Goal: Transaction & Acquisition: Purchase product/service

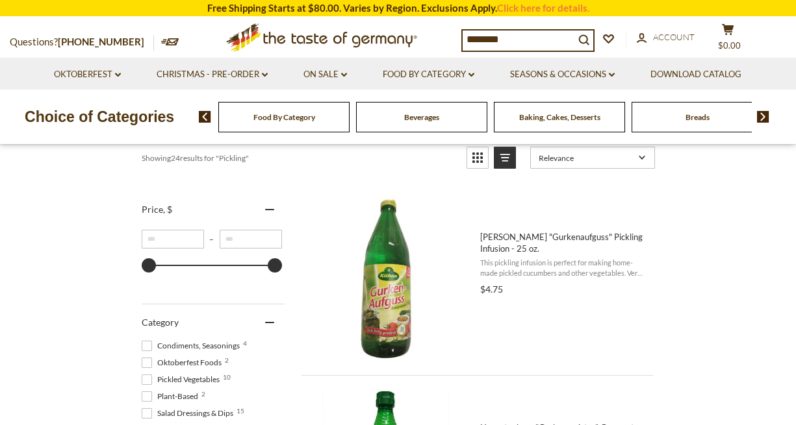
scroll to position [207, 0]
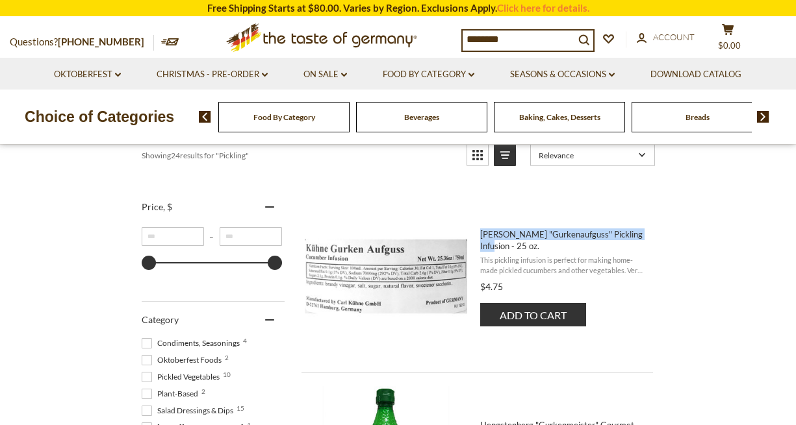
drag, startPoint x: 647, startPoint y: 234, endPoint x: 488, endPoint y: 226, distance: 158.7
click at [488, 226] on li "Kuehne "Gurkenaufguss" Pickling Infusion - 25 oz. This pickling infusion is per…" at bounding box center [476, 281] width 351 height 184
copy span "Kuehne "Gurkenaufguss" Pickling Infusion -"
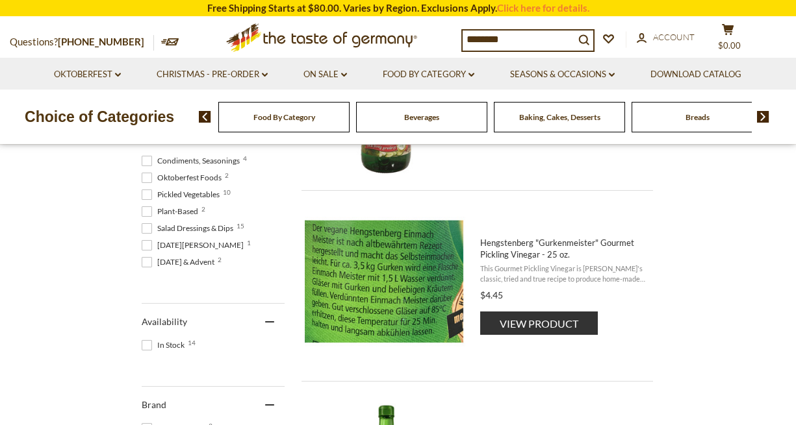
scroll to position [395, 0]
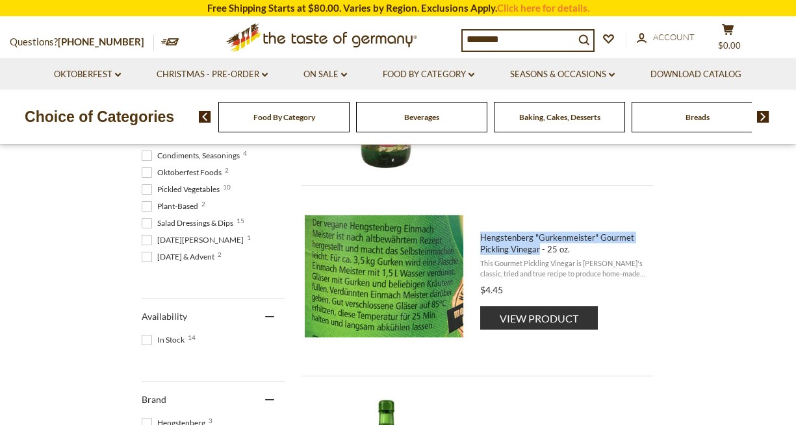
drag, startPoint x: 476, startPoint y: 236, endPoint x: 540, endPoint y: 254, distance: 66.0
click at [540, 254] on div "Hengstenberg "Gurkenmeister" Gourmet Pickling Vinegar - 25 oz. This Gourmet Pic…" at bounding box center [475, 281] width 340 height 164
copy span "Hengstenberg "Gurkenmeister" Gourmet Pickling Vinegar"
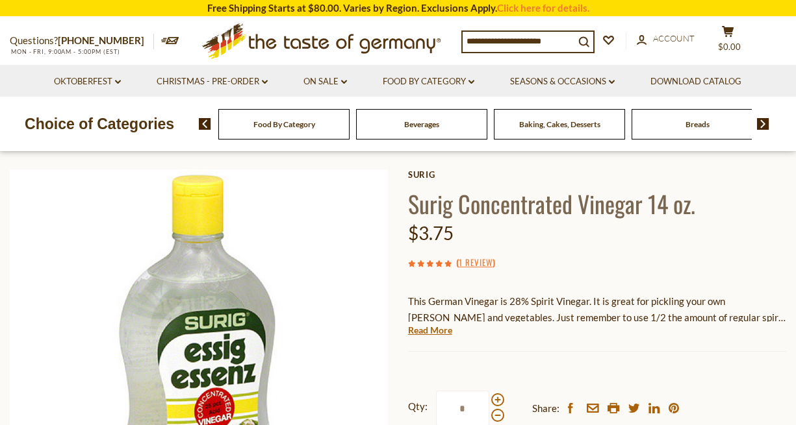
scroll to position [51, 0]
click at [443, 329] on link "Read More" at bounding box center [430, 329] width 44 height 13
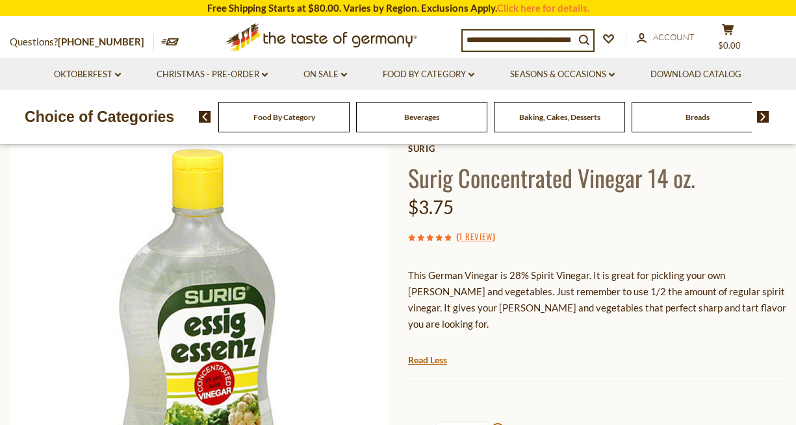
scroll to position [75, 0]
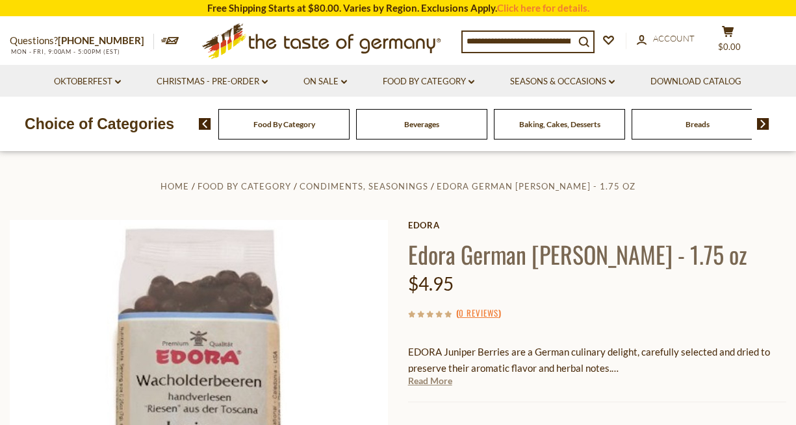
click at [448, 381] on link "Read More" at bounding box center [430, 381] width 44 height 13
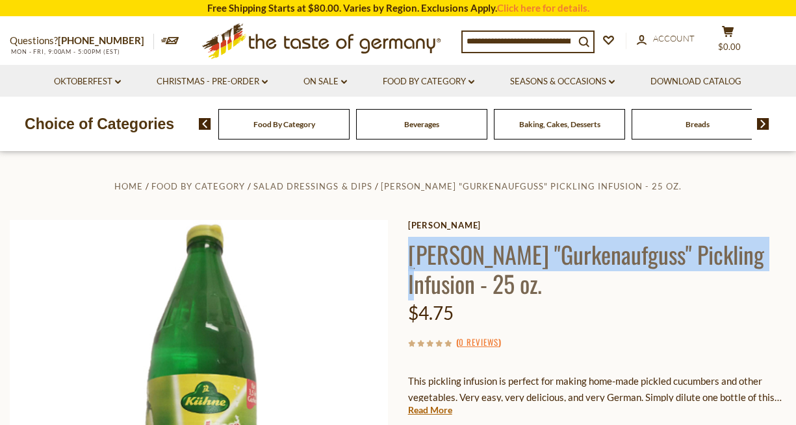
drag, startPoint x: 411, startPoint y: 257, endPoint x: 755, endPoint y: 263, distance: 344.3
click at [755, 263] on h1 "[PERSON_NAME] "Gurkenaufguss" Pickling Infusion - 25 oz." at bounding box center [597, 269] width 378 height 58
copy h1 "[PERSON_NAME] "Gurkenaufguss" Pickling Infusion"
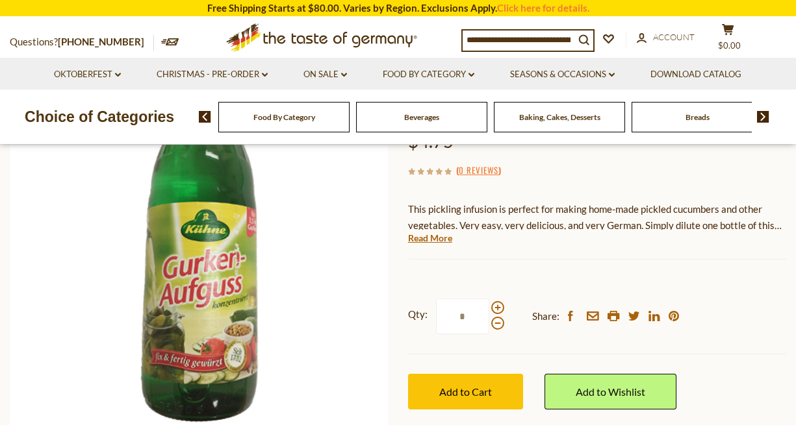
scroll to position [173, 0]
